Goal: Task Accomplishment & Management: Use online tool/utility

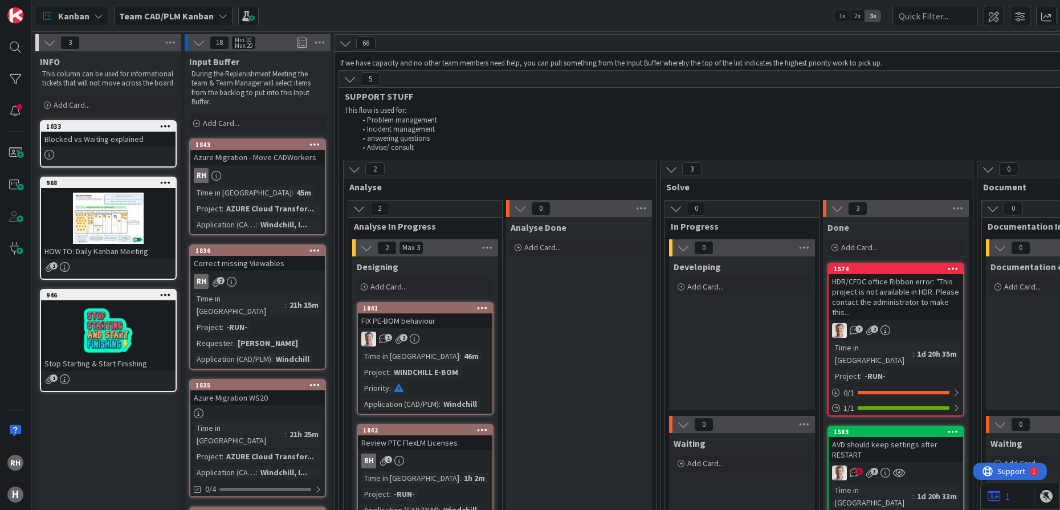
click at [314, 145] on icon at bounding box center [314, 144] width 11 height 8
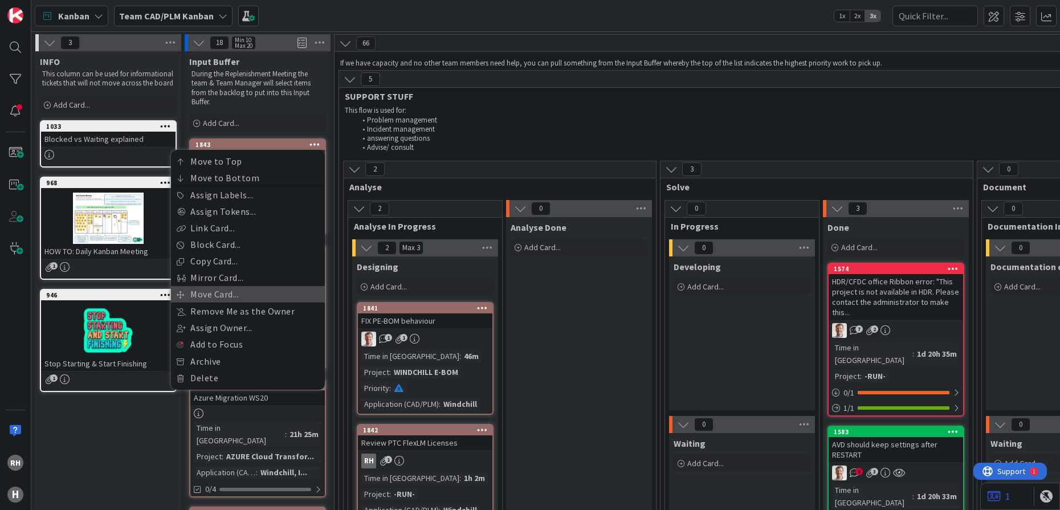
click at [226, 289] on link "Move Card..." at bounding box center [248, 294] width 154 height 17
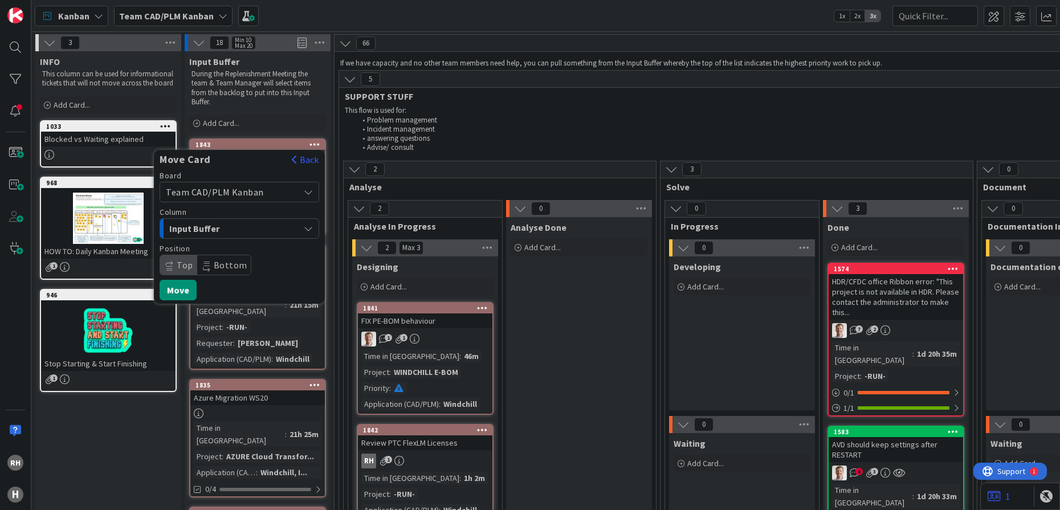
click at [244, 197] on span "Team CAD/PLM Kanban" at bounding box center [215, 191] width 98 height 11
click at [220, 271] on span "Team CAD/PLM Backlog" at bounding box center [247, 266] width 132 height 17
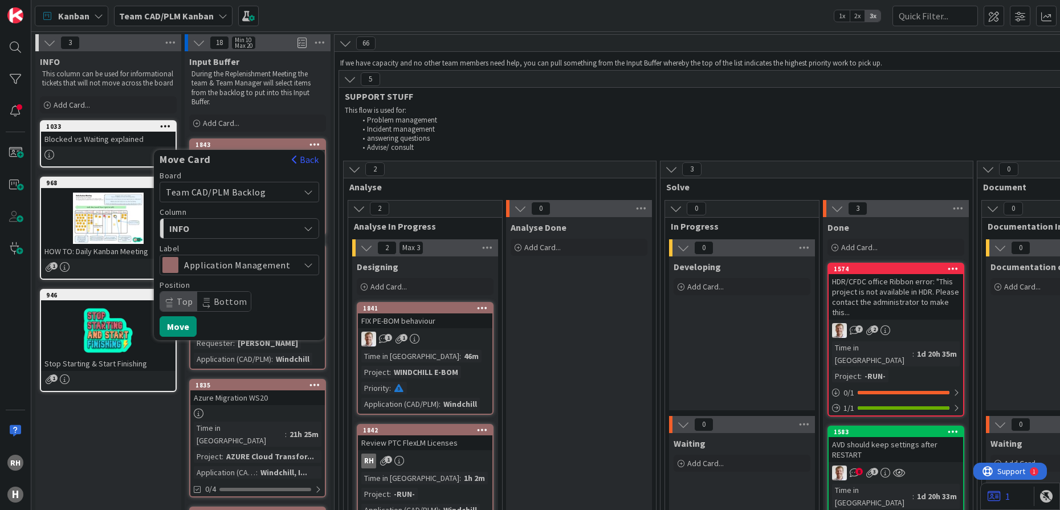
click at [227, 232] on span "INFO" at bounding box center [211, 228] width 85 height 15
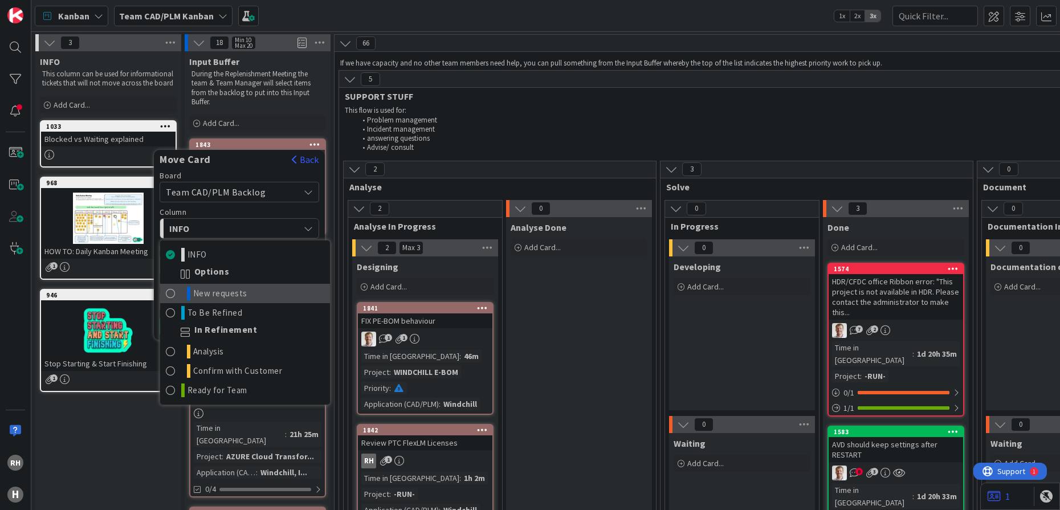
click at [215, 289] on span "New requests" at bounding box center [220, 294] width 54 height 14
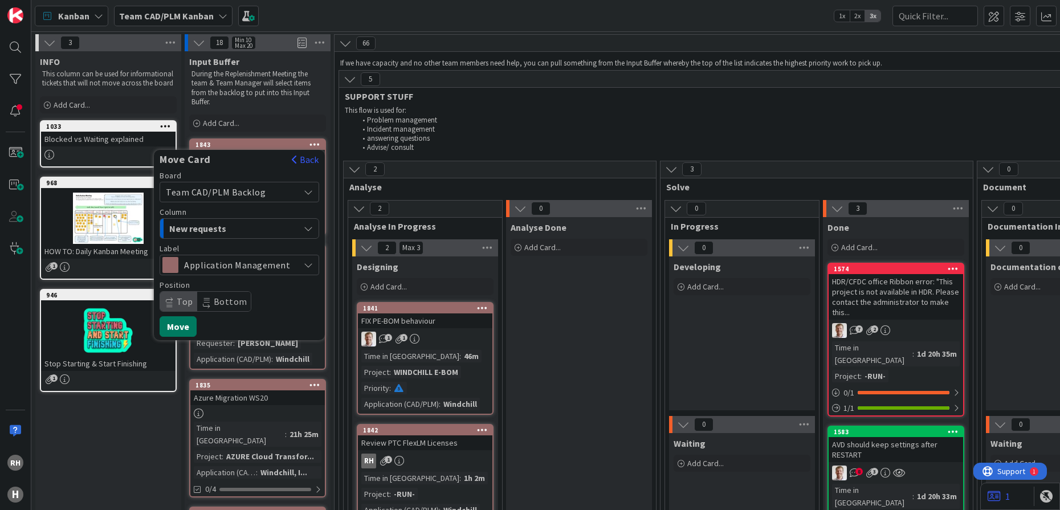
click at [178, 324] on button "Move" at bounding box center [178, 326] width 37 height 21
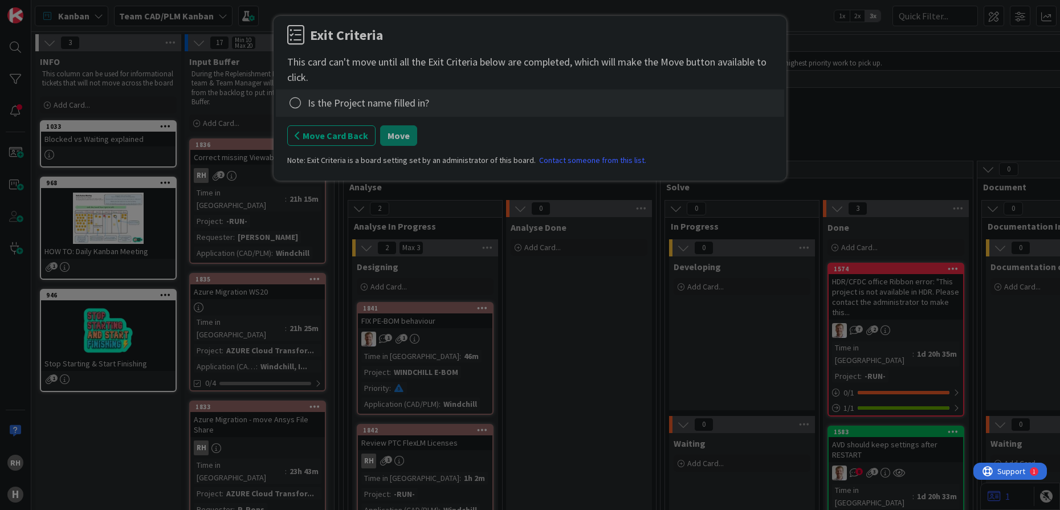
click at [374, 100] on div "Is the Project name filled in?" at bounding box center [368, 102] width 121 height 15
click at [298, 101] on icon at bounding box center [295, 103] width 16 height 16
click at [338, 121] on link "Complete" at bounding box center [358, 126] width 142 height 17
click at [406, 133] on button "Move" at bounding box center [398, 135] width 37 height 21
